Goal: Check status: Check status

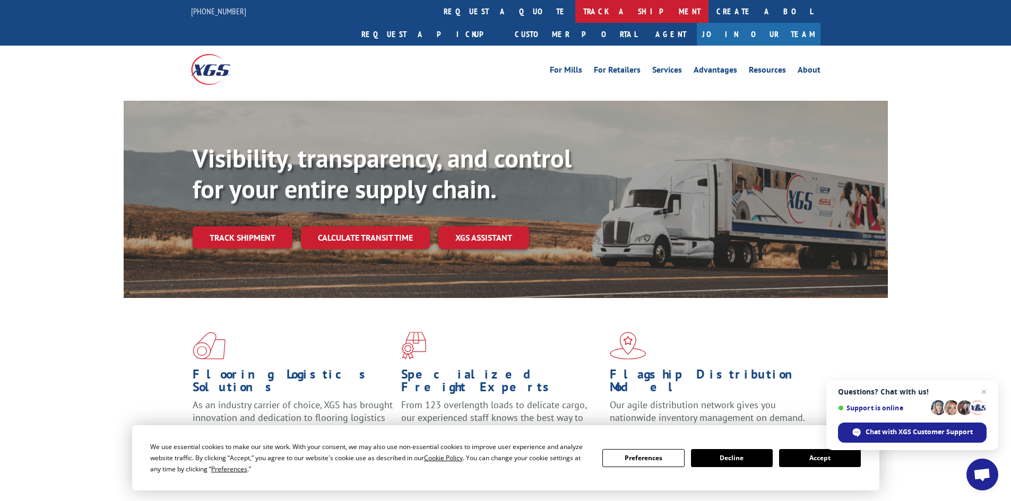
click at [575, 12] on link "track a shipment" at bounding box center [641, 11] width 133 height 23
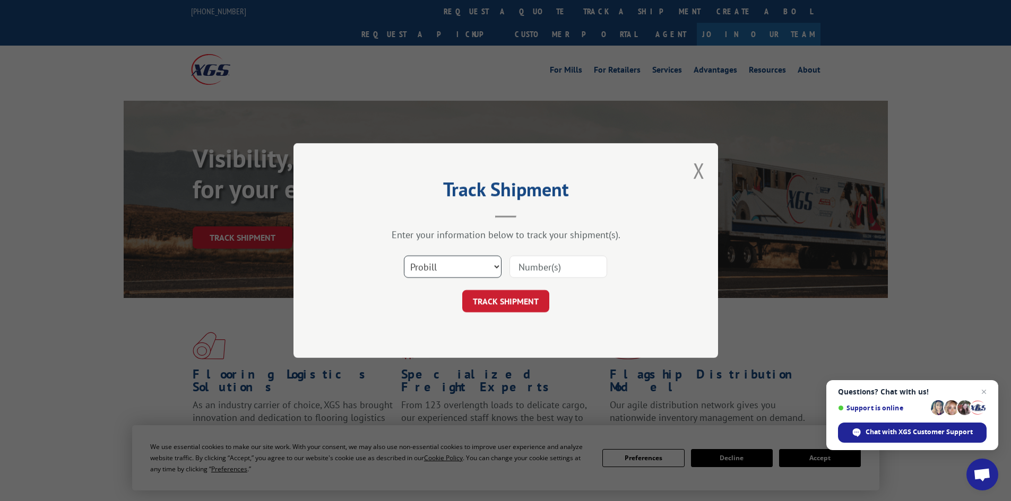
click at [490, 268] on select "Select category... Probill BOL PO" at bounding box center [453, 267] width 98 height 22
select select "bol"
click at [404, 256] on select "Select category... Probill BOL PO" at bounding box center [453, 267] width 98 height 22
click at [537, 268] on input at bounding box center [558, 267] width 98 height 22
type input "3371188"
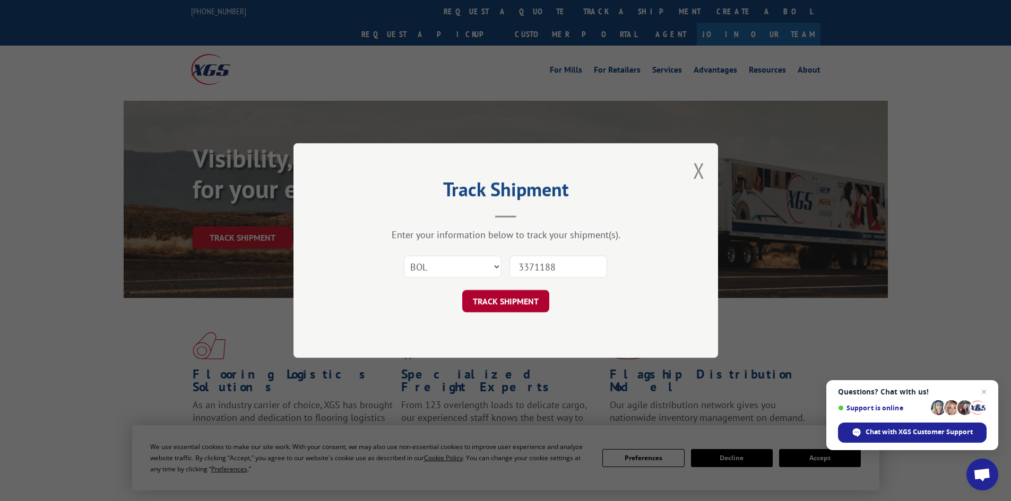
click at [530, 309] on button "TRACK SHIPMENT" at bounding box center [505, 301] width 87 height 22
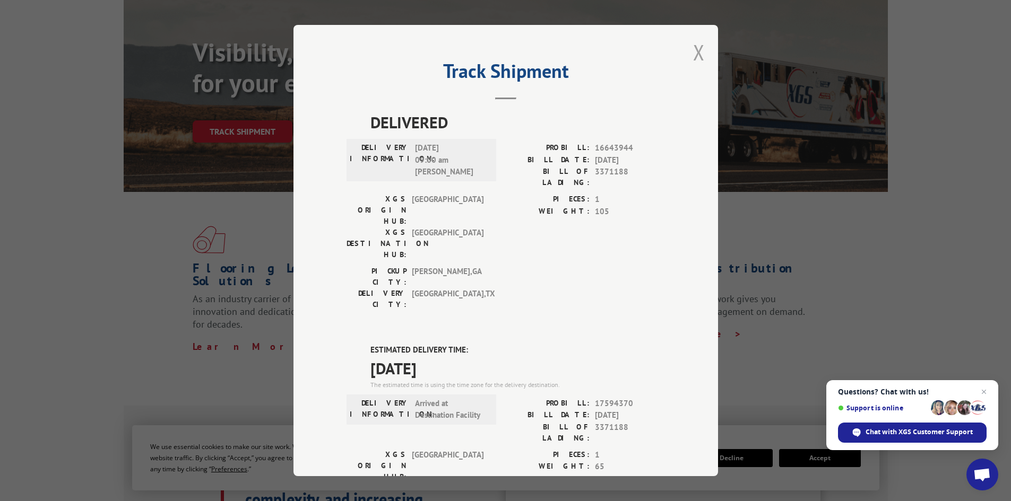
click at [693, 52] on button "Close modal" at bounding box center [699, 52] width 12 height 28
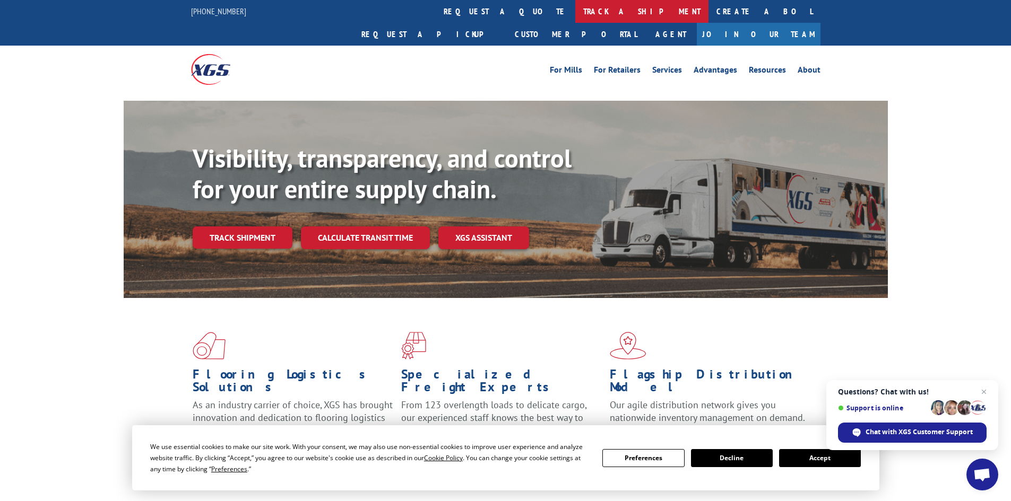
click at [575, 7] on link "track a shipment" at bounding box center [641, 11] width 133 height 23
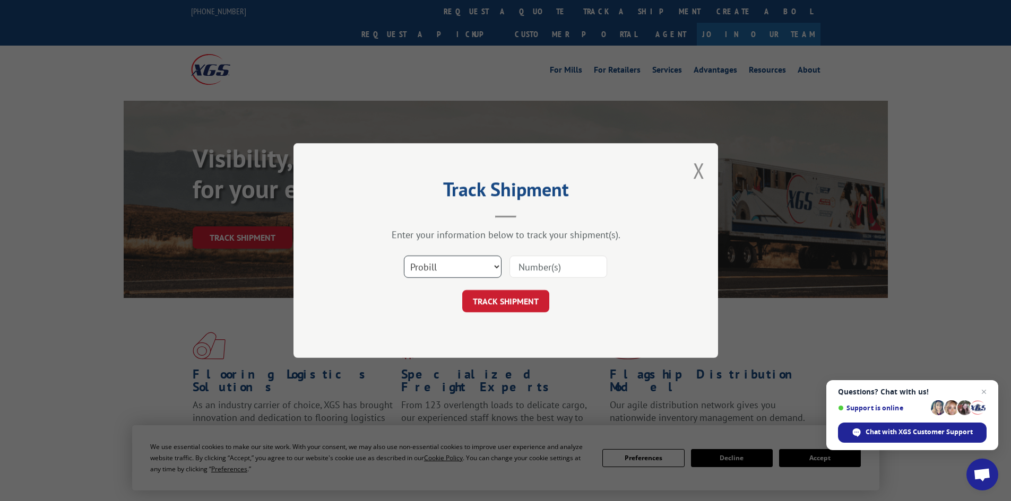
click at [475, 264] on select "Select category... Probill BOL PO" at bounding box center [453, 267] width 98 height 22
select select "bol"
click at [404, 256] on select "Select category... Probill BOL PO" at bounding box center [453, 267] width 98 height 22
click at [561, 269] on input at bounding box center [558, 267] width 98 height 22
type input "3373592"
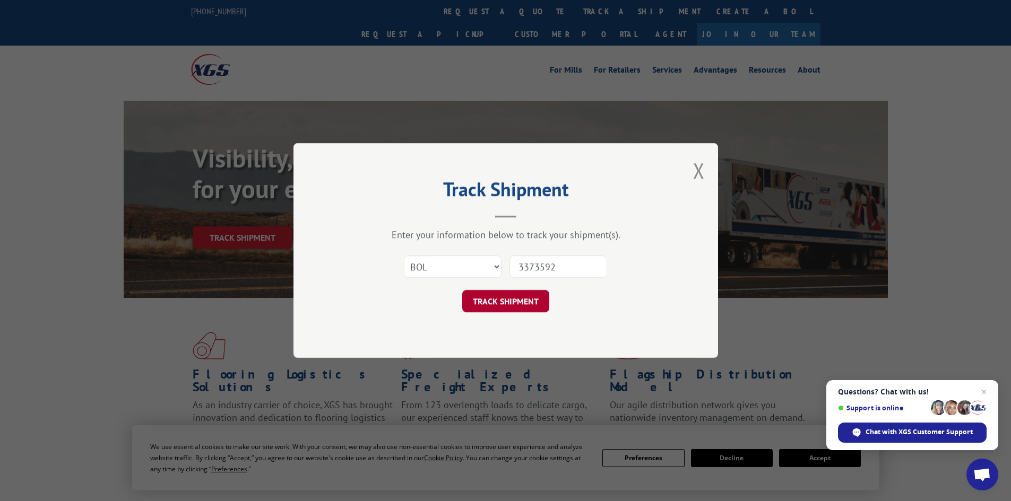
click at [527, 305] on button "TRACK SHIPMENT" at bounding box center [505, 301] width 87 height 22
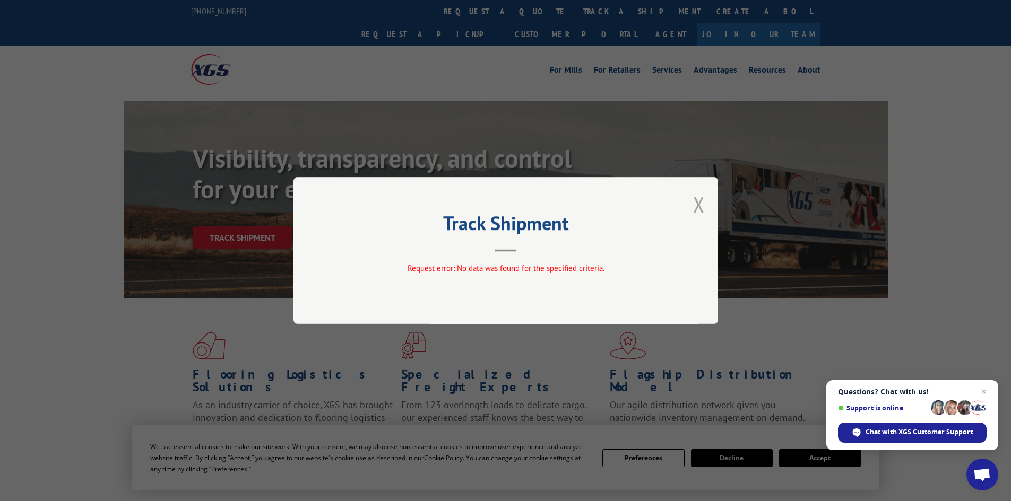
click at [695, 208] on button "Close modal" at bounding box center [699, 205] width 12 height 28
